Goal: Use online tool/utility: Use online tool/utility

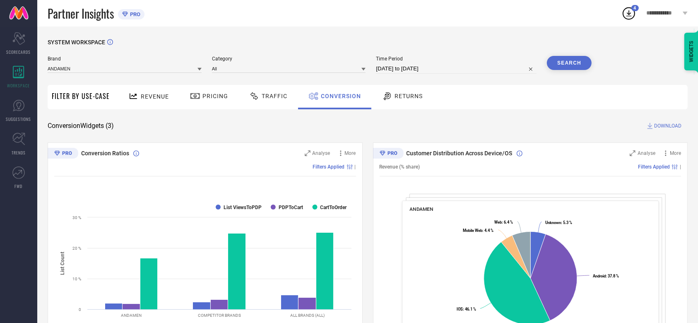
click at [399, 70] on input "[DATE] to [DATE]" at bounding box center [456, 69] width 161 height 10
select select "6"
select select "2025"
select select "7"
select select "2025"
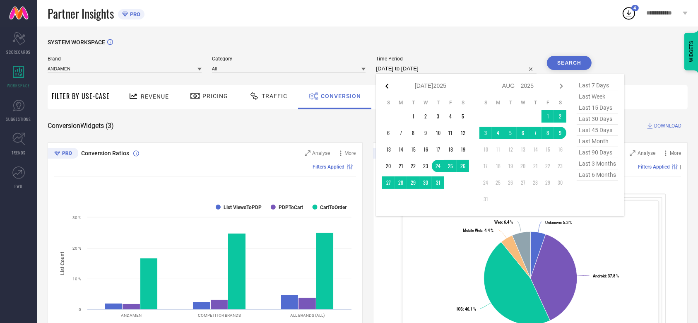
click at [385, 88] on icon at bounding box center [387, 86] width 10 height 10
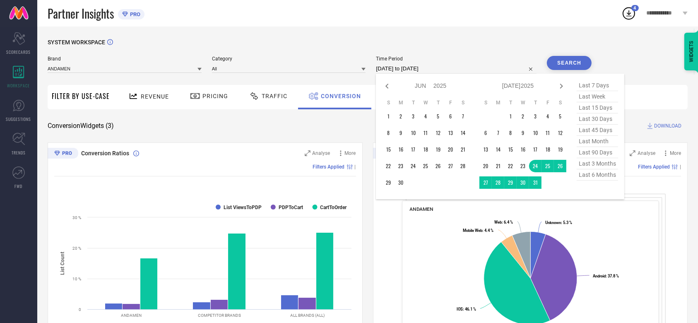
click at [385, 88] on icon at bounding box center [387, 86] width 10 height 10
select select "3"
select select "2025"
select select "4"
select select "2025"
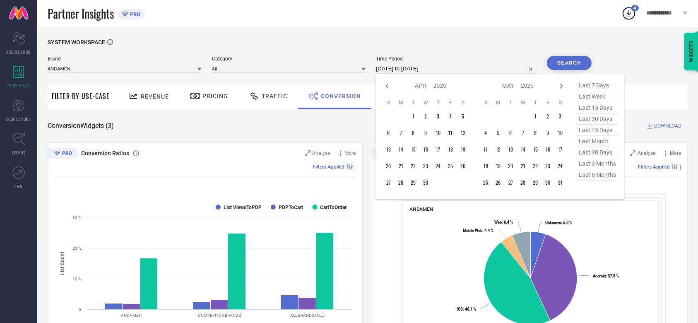
click at [385, 88] on icon at bounding box center [387, 86] width 10 height 10
select select "2"
select select "2025"
select select "3"
select select "2025"
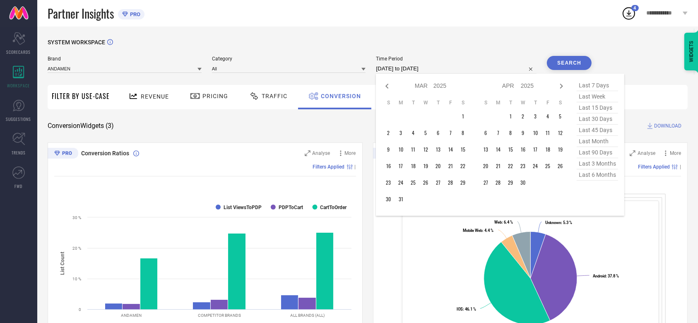
click at [385, 88] on icon at bounding box center [387, 86] width 10 height 10
select select "1"
select select "2025"
select select "2"
select select "2025"
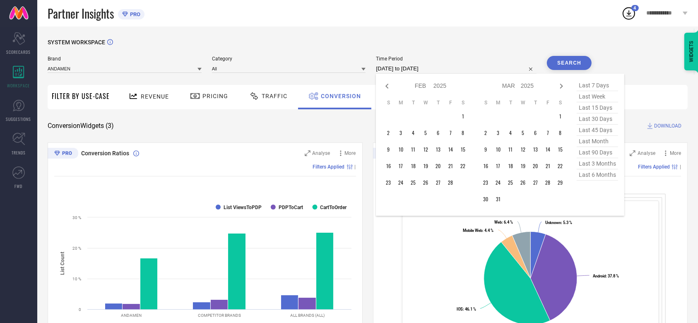
click at [385, 88] on icon at bounding box center [387, 86] width 10 height 10
select select "2025"
select select "1"
select select "2025"
click at [385, 88] on icon at bounding box center [387, 86] width 10 height 10
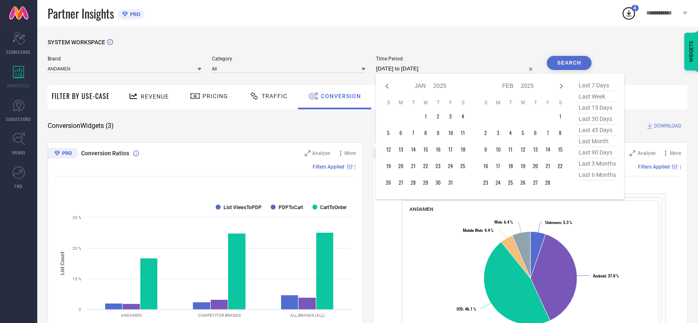
select select "11"
select select "2024"
select select "2025"
click at [385, 88] on icon at bounding box center [387, 86] width 10 height 10
select select "9"
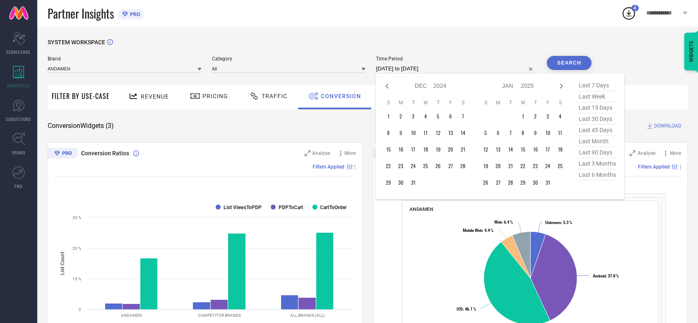
select select "2024"
select select "10"
select select "2024"
click at [385, 88] on icon at bounding box center [387, 86] width 10 height 10
select select "8"
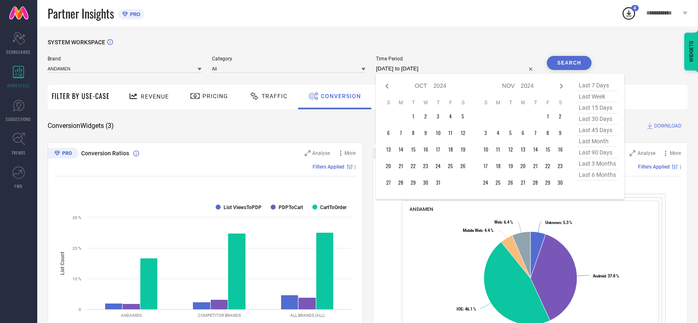
select select "2024"
select select "9"
select select "2024"
type input "After [DATE]"
click at [537, 133] on td "10" at bounding box center [535, 133] width 12 height 12
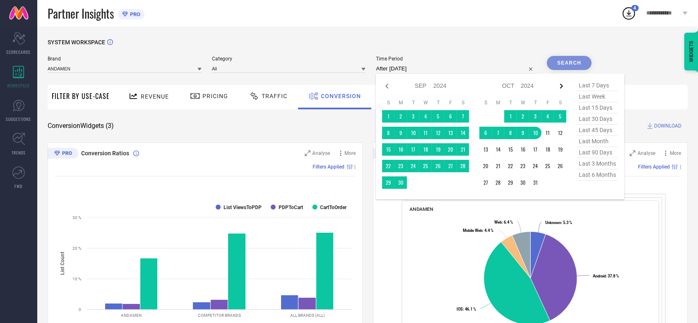
click at [560, 86] on icon at bounding box center [561, 86] width 10 height 10
select select "9"
select select "2024"
select select "10"
select select "2024"
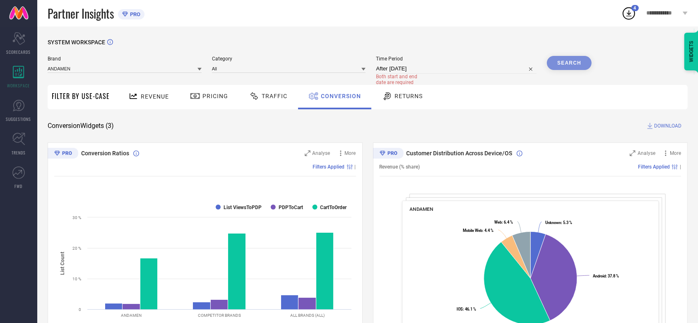
click at [441, 61] on span "Time Period" at bounding box center [456, 59] width 161 height 6
click at [414, 75] on span "Both start and end date are required" at bounding box center [401, 80] width 50 height 12
select select "9"
select select "2024"
select select "10"
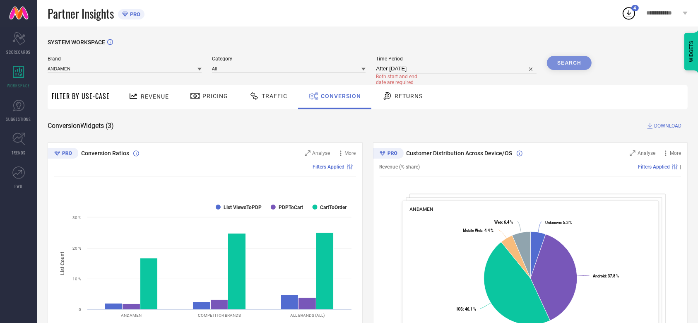
select select "2024"
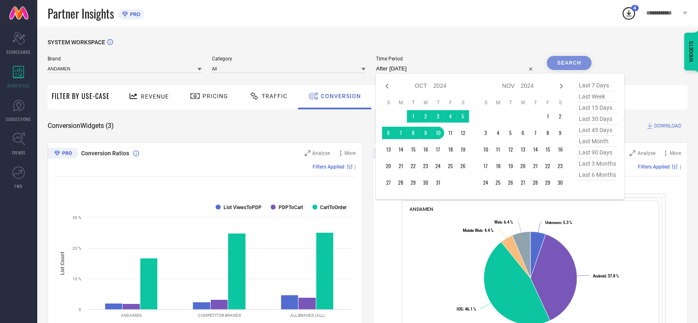
click at [416, 71] on input "After [DATE]" at bounding box center [456, 69] width 161 height 10
click at [554, 87] on div "Jan Feb Mar Apr May Jun [DATE] Aug Sep Oct Nov [DATE] 2015 2016 2017 2018 2019 …" at bounding box center [517, 86] width 77 height 12
click at [565, 86] on icon at bounding box center [561, 86] width 10 height 10
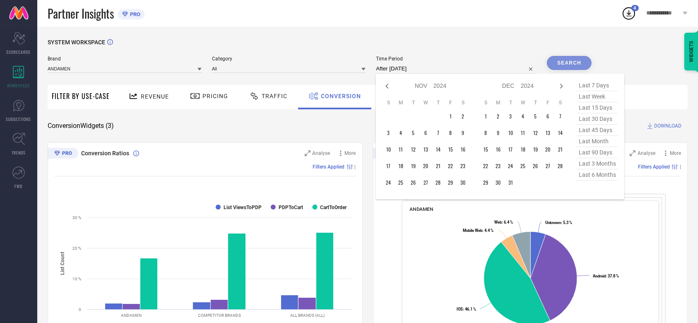
click at [565, 86] on icon at bounding box center [561, 86] width 10 height 10
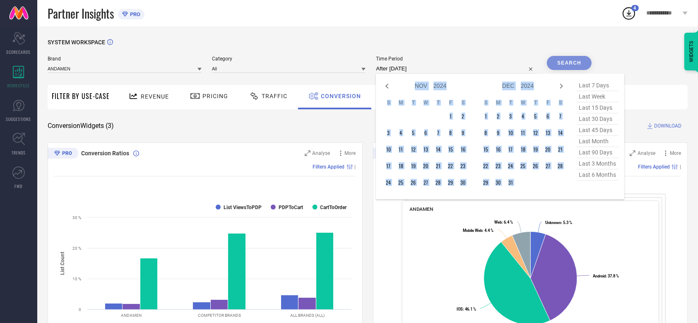
select select "2025"
select select "1"
select select "2025"
click at [470, 67] on input "After [DATE]" at bounding box center [456, 69] width 161 height 10
click at [557, 87] on icon at bounding box center [561, 86] width 10 height 10
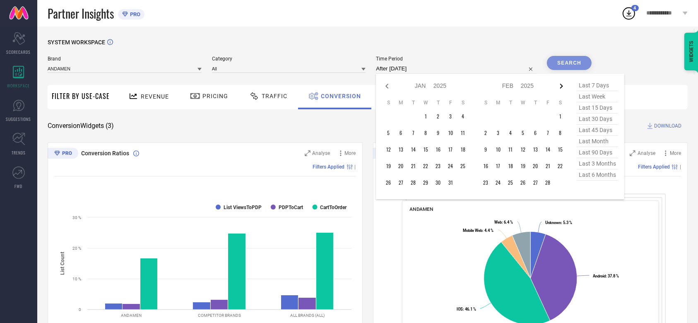
select select "2"
select select "2025"
select select "3"
select select "2025"
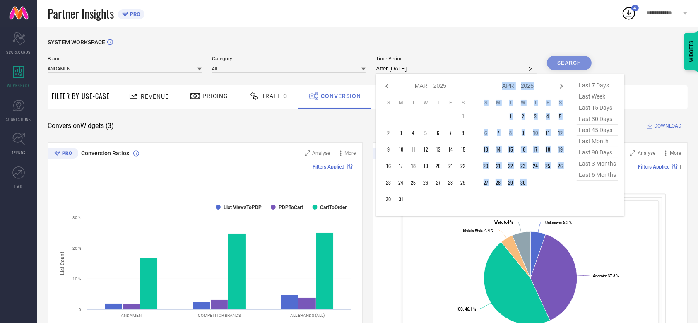
click at [557, 87] on icon at bounding box center [561, 86] width 10 height 10
select select "3"
select select "2025"
select select "4"
select select "2025"
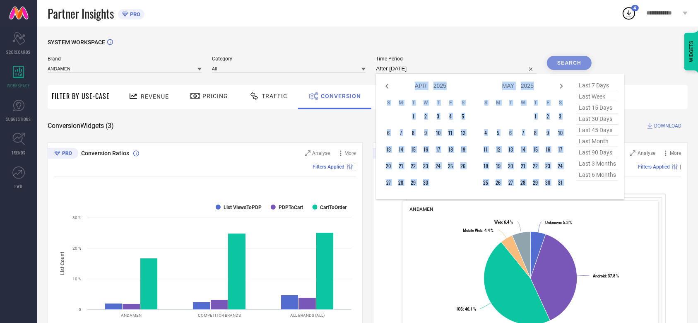
click at [557, 87] on icon at bounding box center [561, 86] width 10 height 10
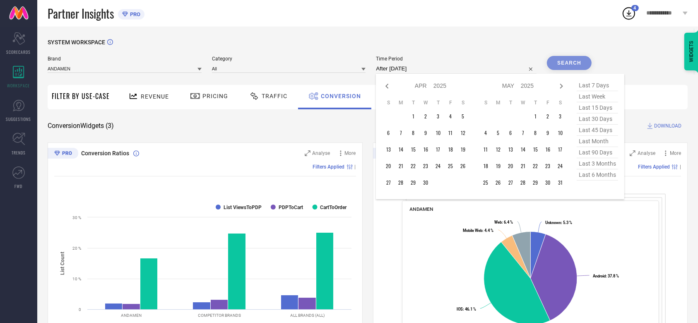
select select "4"
select select "2025"
select select "5"
select select "2025"
click at [557, 87] on icon at bounding box center [561, 86] width 10 height 10
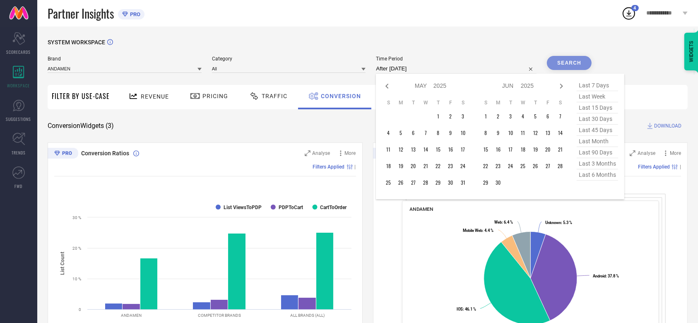
select select "5"
select select "2025"
select select "6"
select select "2025"
click at [557, 87] on icon at bounding box center [561, 86] width 10 height 10
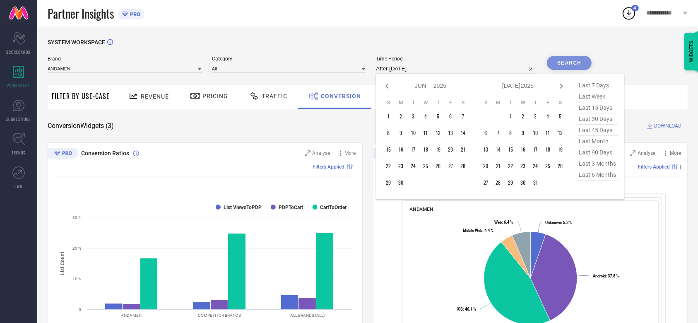
select select "6"
select select "2025"
select select "7"
select select "2025"
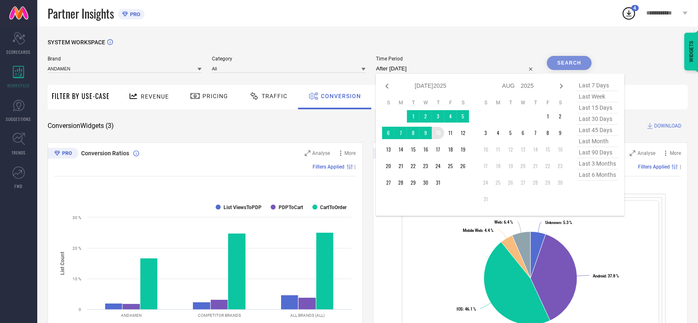
type input "[DATE] to [DATE]"
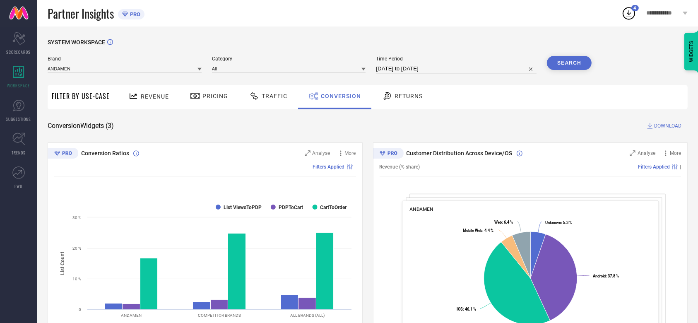
select select "9"
select select "2024"
select select "10"
select select "2024"
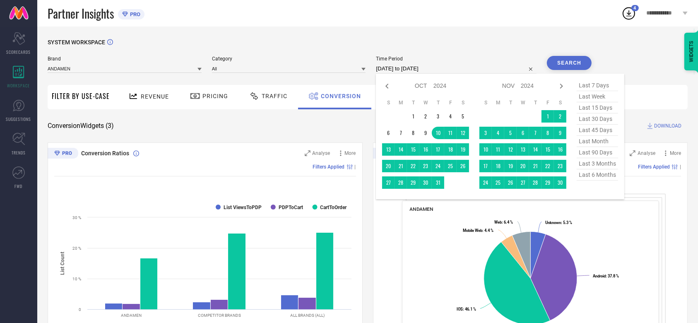
click at [431, 71] on input "[DATE] to [DATE]" at bounding box center [456, 69] width 161 height 10
click at [559, 87] on icon at bounding box center [561, 86] width 10 height 10
select select "11"
select select "2024"
select select "2025"
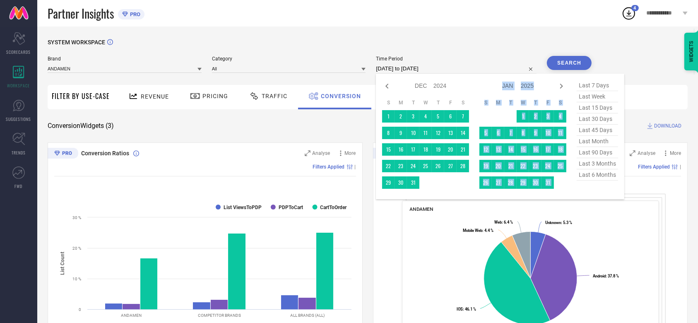
click at [559, 87] on icon at bounding box center [561, 86] width 10 height 10
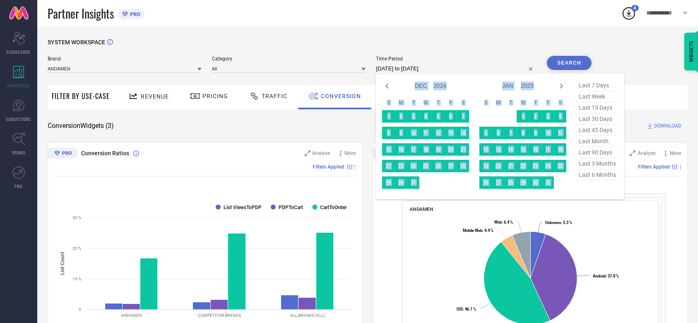
select select "1"
select select "2025"
select select "2"
select select "2025"
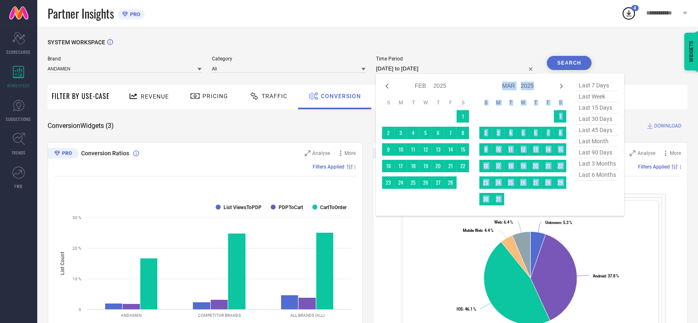
click at [559, 87] on icon at bounding box center [561, 86] width 10 height 10
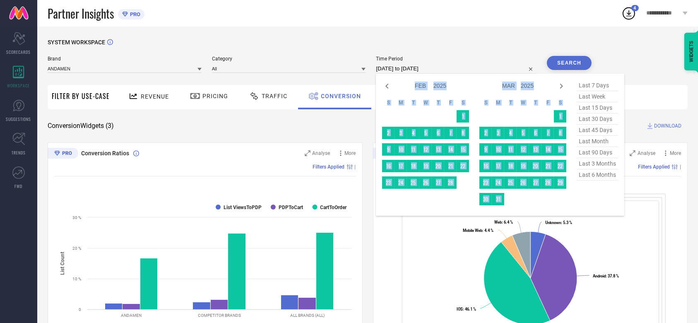
select select "3"
select select "2025"
select select "4"
select select "2025"
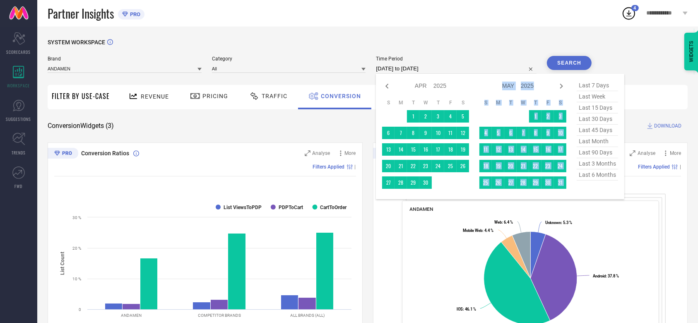
click at [559, 87] on icon at bounding box center [561, 86] width 10 height 10
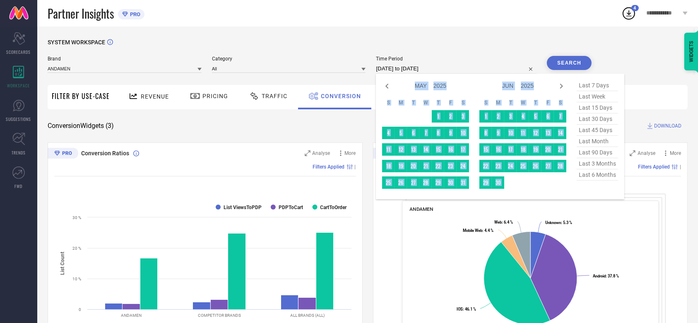
click at [559, 87] on icon at bounding box center [561, 86] width 10 height 10
select select "6"
select select "2025"
select select "7"
select select "2025"
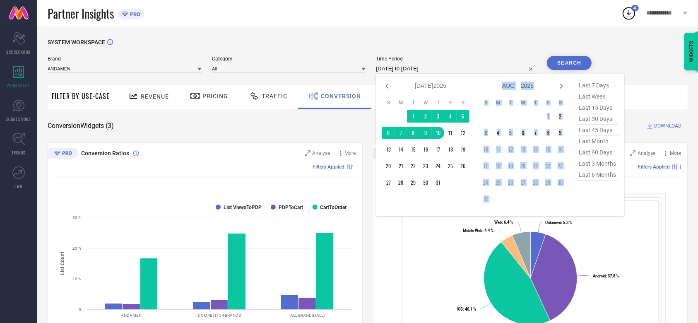
click at [559, 87] on icon at bounding box center [561, 86] width 10 height 10
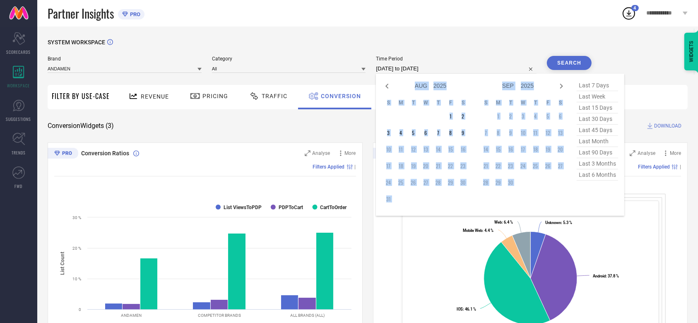
click at [559, 87] on icon at bounding box center [561, 86] width 10 height 10
select select "8"
select select "2025"
select select "9"
select select "2025"
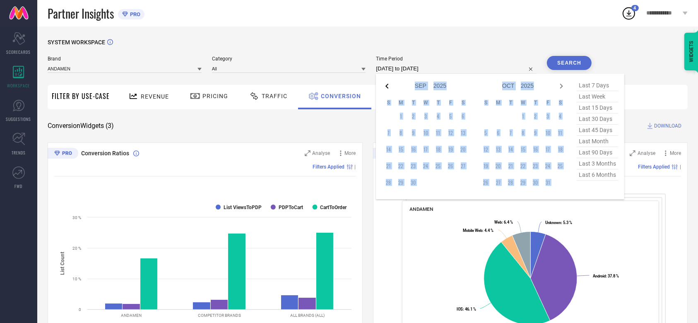
click at [385, 89] on icon at bounding box center [387, 86] width 10 height 10
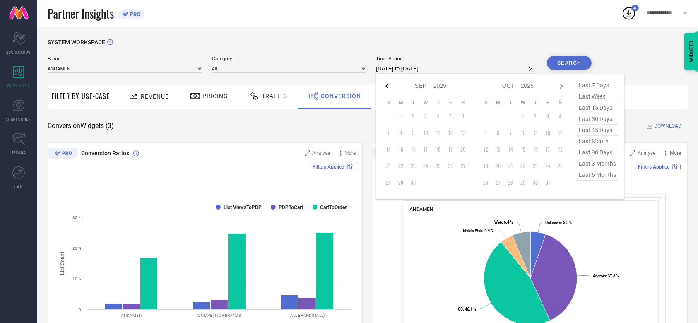
select select "6"
select select "2025"
select select "7"
select select "2025"
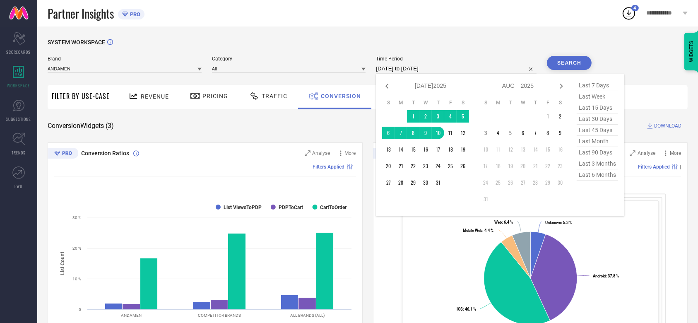
click at [385, 89] on icon at bounding box center [387, 86] width 10 height 10
select select "5"
select select "2025"
select select "6"
select select "2025"
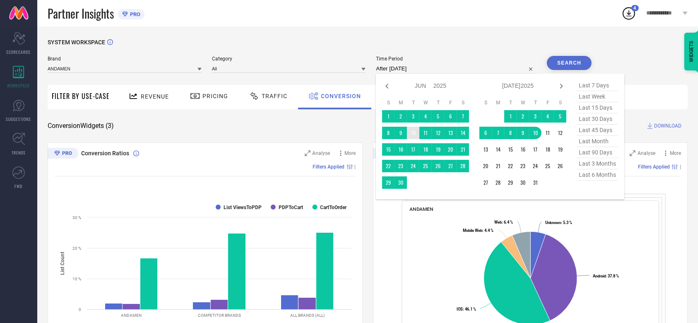
click at [458, 132] on td "14" at bounding box center [463, 133] width 12 height 12
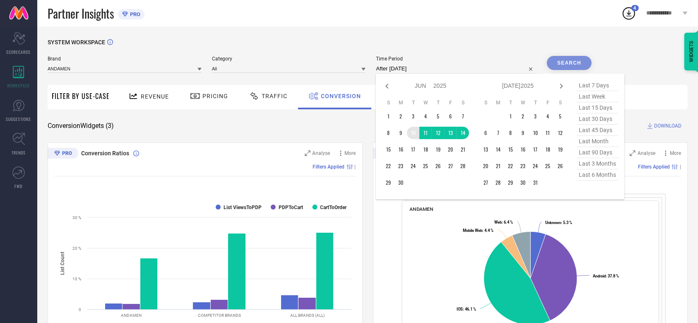
type input "[DATE] to [DATE]"
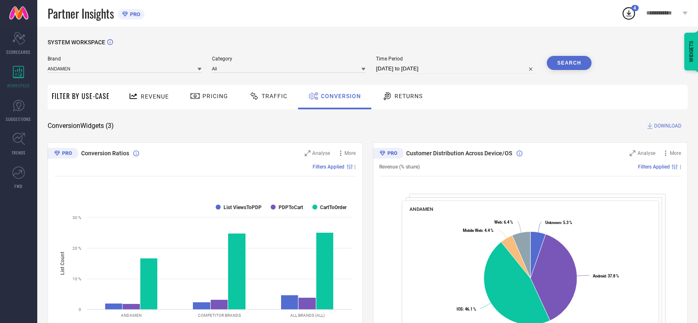
click at [402, 74] on div "Brand ANDAMEN Category All Time Period [DATE] to [DATE] Search" at bounding box center [320, 68] width 544 height 25
select select "5"
select select "2025"
select select "6"
select select "2025"
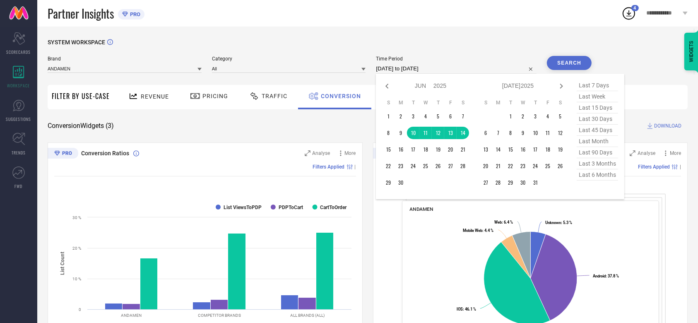
click at [404, 70] on input "[DATE] to [DATE]" at bounding box center [456, 69] width 161 height 10
click at [411, 135] on td "10" at bounding box center [413, 133] width 12 height 12
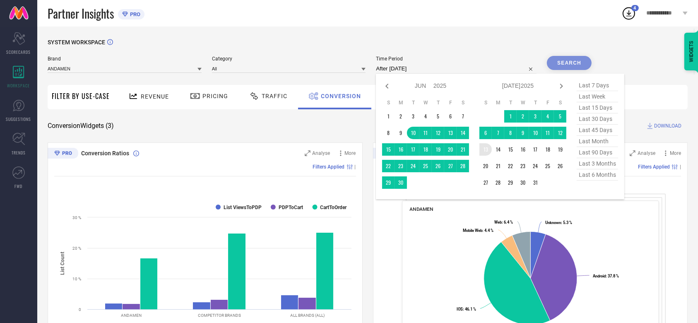
click at [490, 143] on table "S M T W T F S 1 2 3 4 5 6 7 8 9 10 11 12 13 14 15 16 17 18 19 20 21 22 23 24 25…" at bounding box center [522, 144] width 87 height 98
type input "[DATE] to [DATE]"
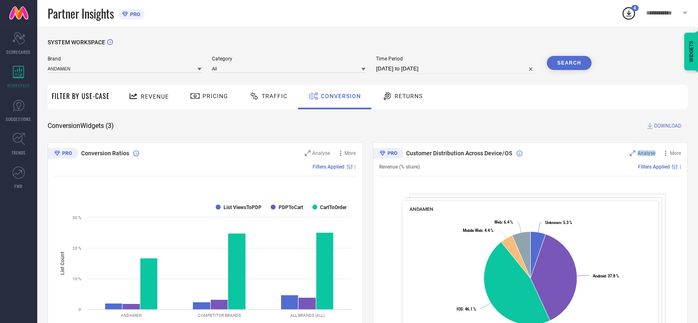
click at [533, 132] on div "SYSTEM WORKSPACE Brand ANDAMEN Category All Time Period [DATE] to [DATE] Search…" at bounding box center [368, 303] width 640 height 528
click at [404, 66] on input "[DATE] to [DATE]" at bounding box center [456, 69] width 161 height 10
select select "5"
select select "2025"
select select "6"
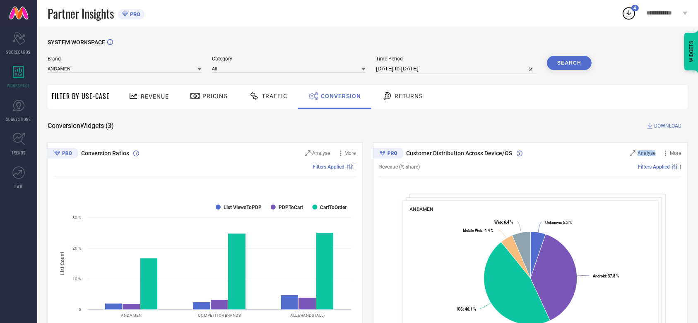
select select "2025"
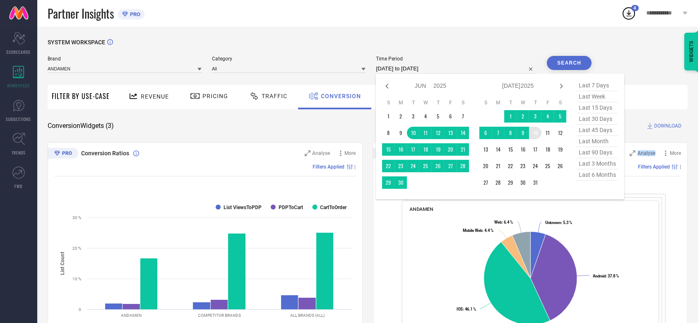
type input "After [DATE]"
click at [533, 131] on td "10" at bounding box center [535, 133] width 12 height 12
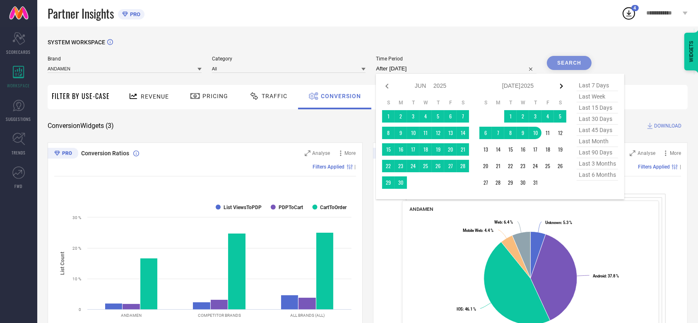
click at [562, 87] on icon at bounding box center [561, 86] width 10 height 10
select select "6"
select select "2025"
select select "7"
select select "2025"
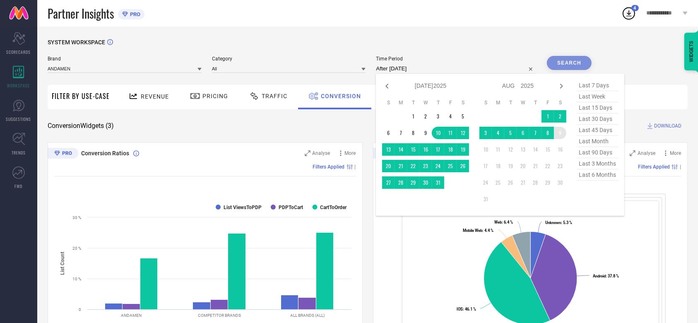
type input "[DATE] to [DATE]"
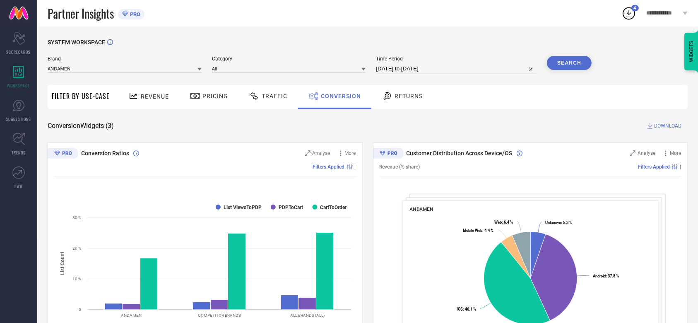
click at [573, 61] on button "Search" at bounding box center [569, 63] width 45 height 14
click at [664, 127] on span "DOWNLOAD" at bounding box center [667, 126] width 27 height 8
